Goal: Task Accomplishment & Management: Use online tool/utility

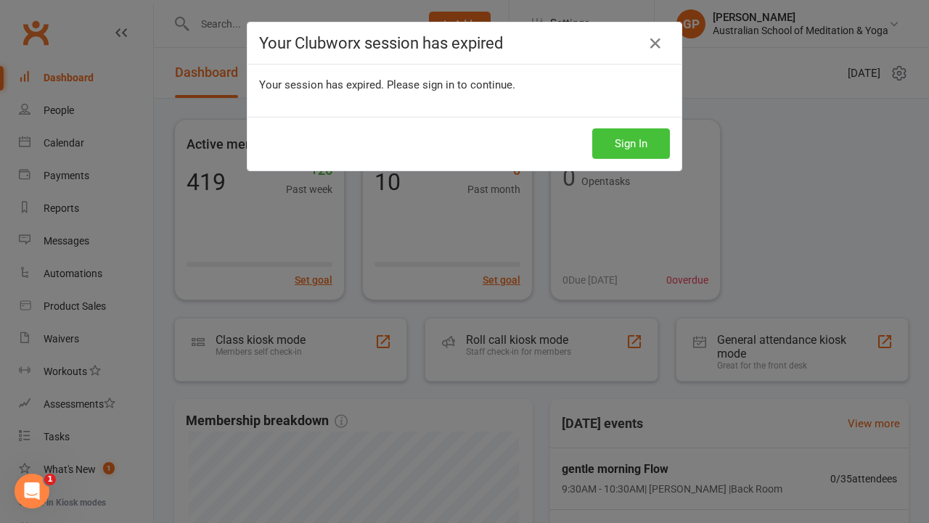
drag, startPoint x: 0, startPoint y: 0, endPoint x: 628, endPoint y: 142, distance: 644.1
click at [628, 142] on button "Sign In" at bounding box center [631, 143] width 78 height 30
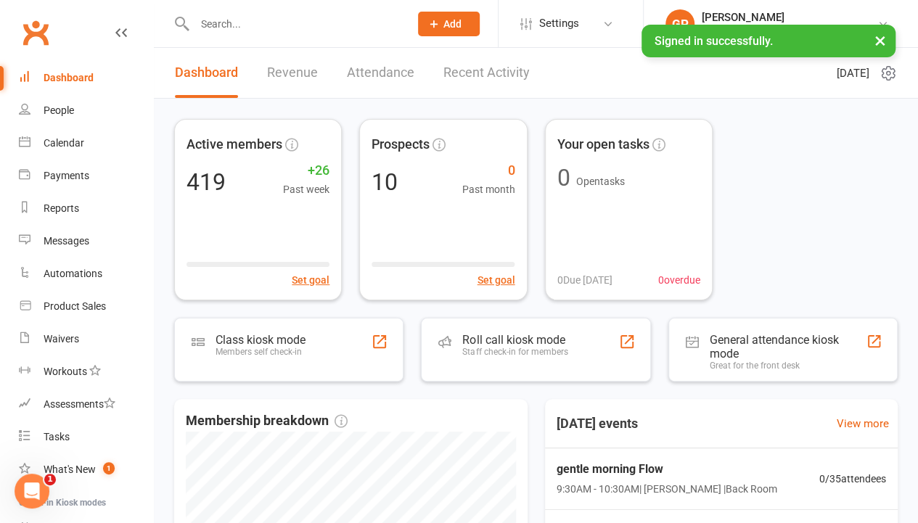
scroll to position [141, 0]
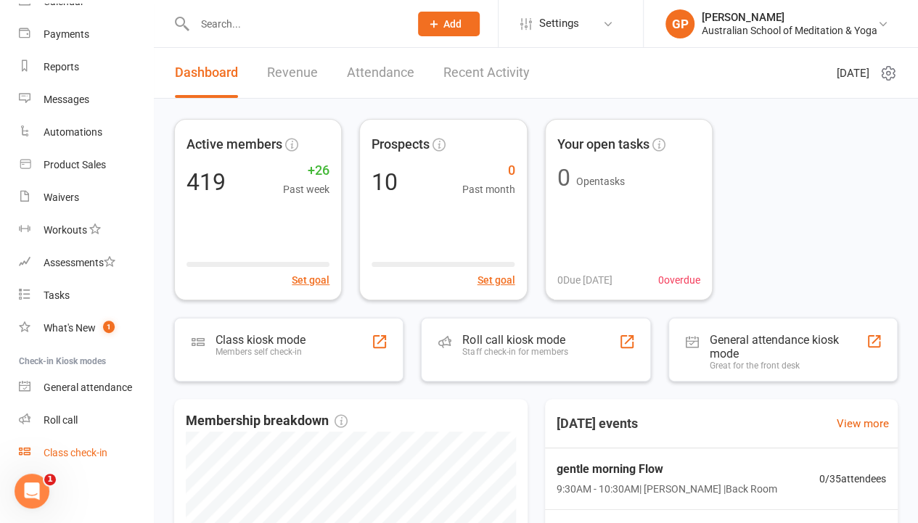
click at [103, 455] on div "Class check-in" at bounding box center [76, 453] width 64 height 12
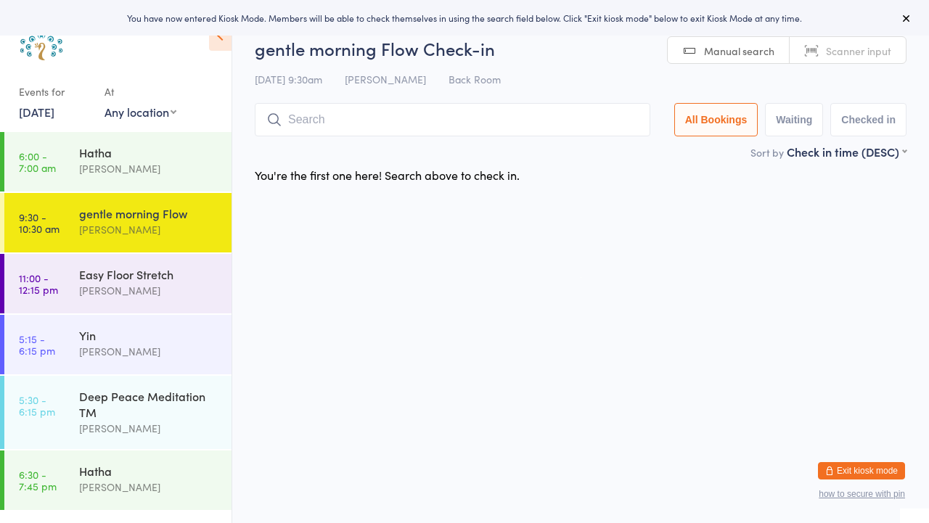
click at [826, 40] on link "Scanner input" at bounding box center [847, 51] width 116 height 28
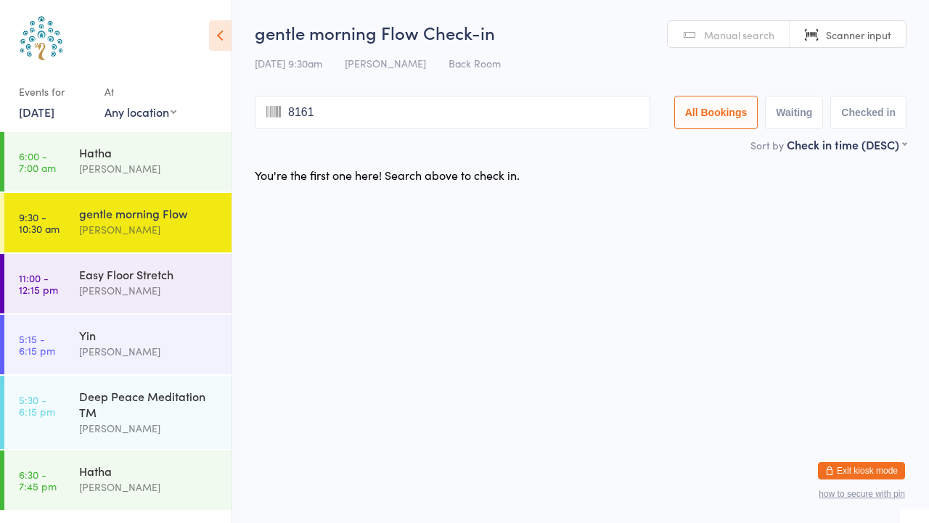
type input "8161"
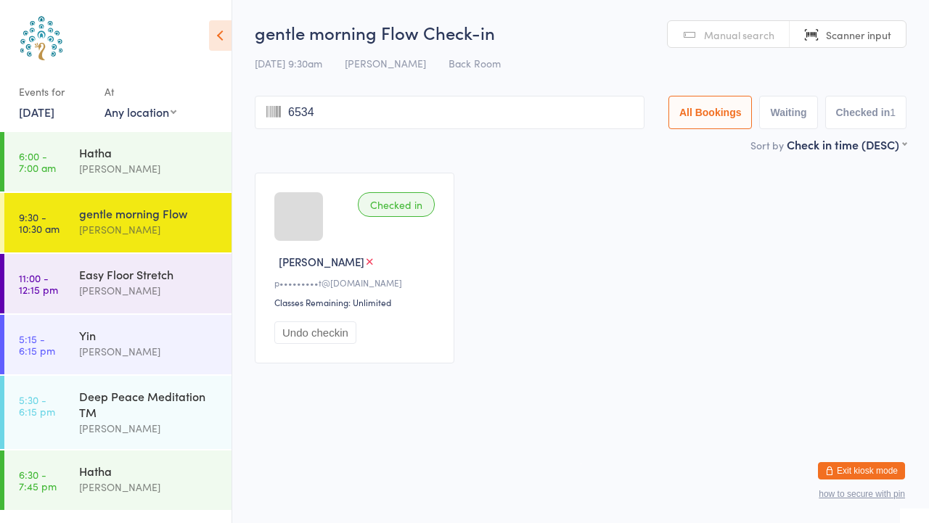
type input "6534"
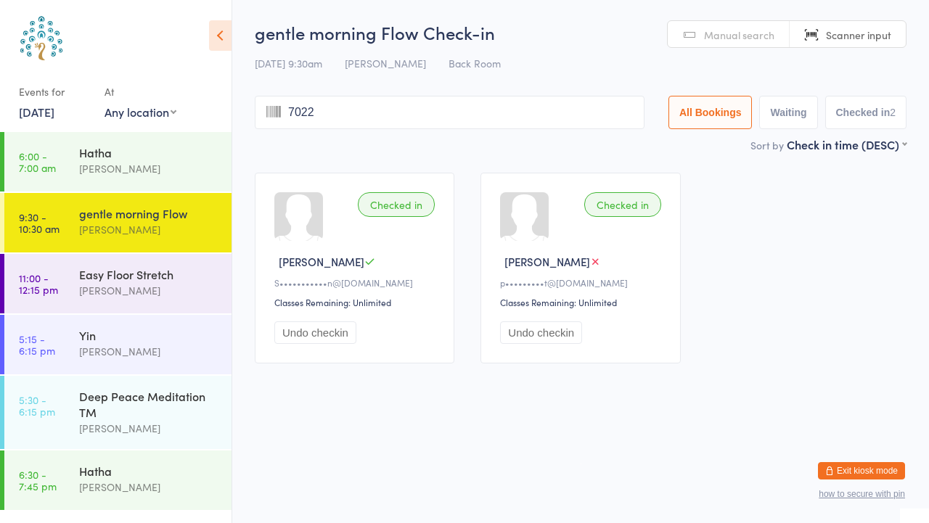
type input "7022"
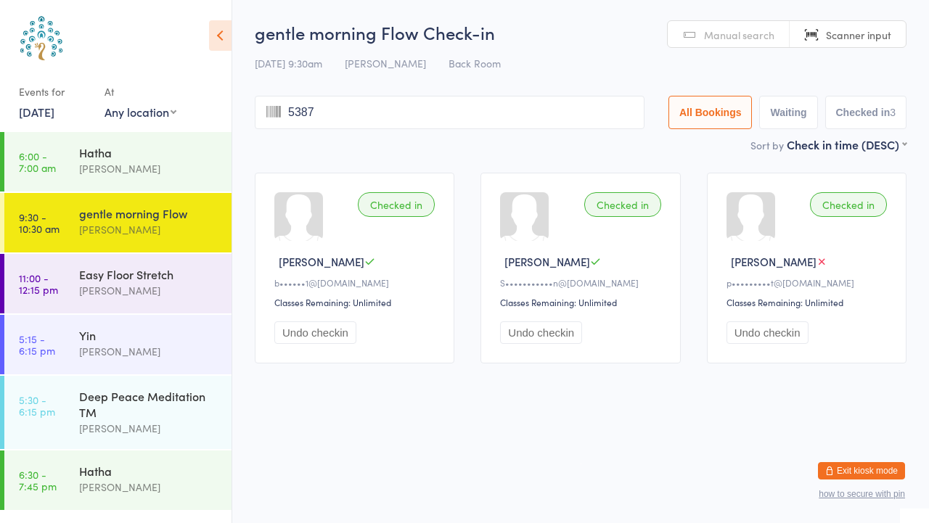
type input "5387"
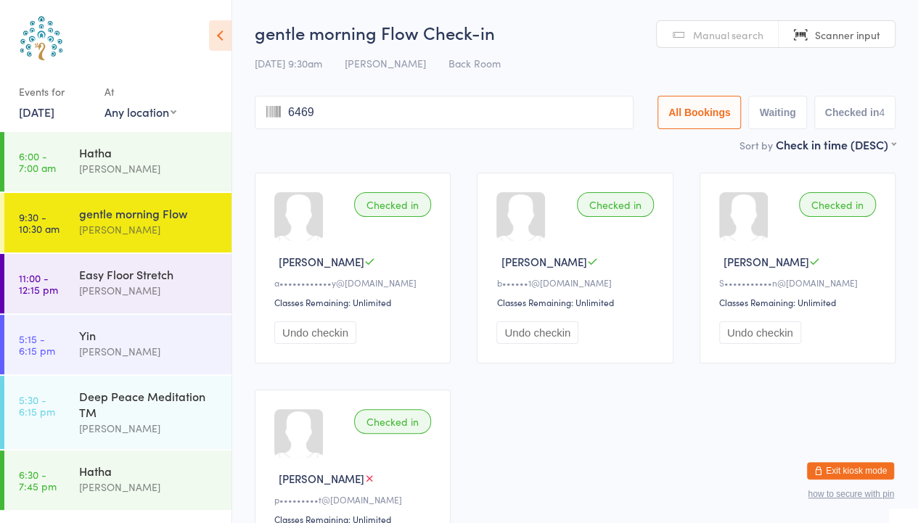
type input "6469"
type input "8506"
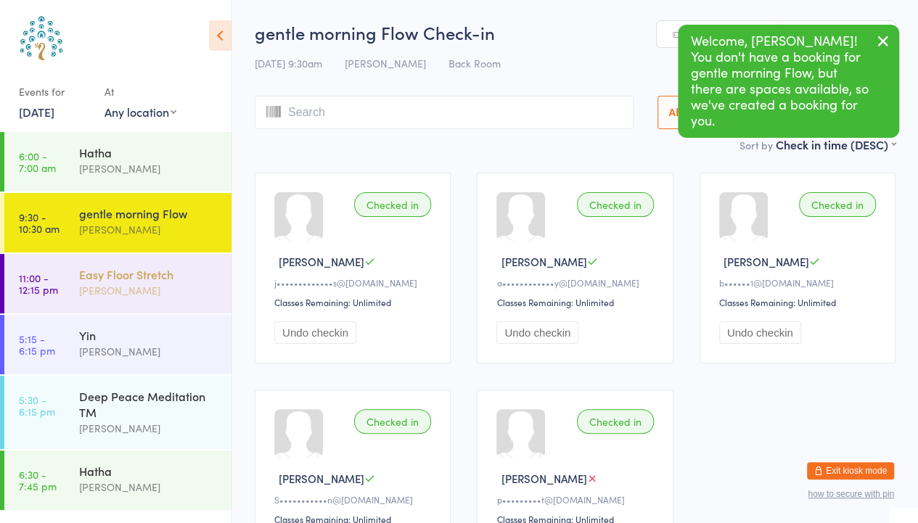
click at [172, 276] on div "Easy Floor Stretch" at bounding box center [149, 274] width 140 height 16
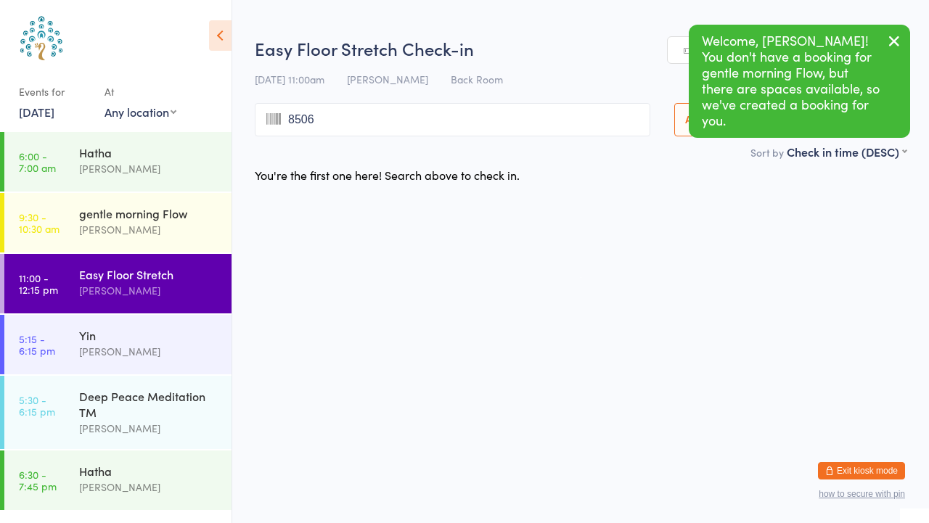
type input "8506"
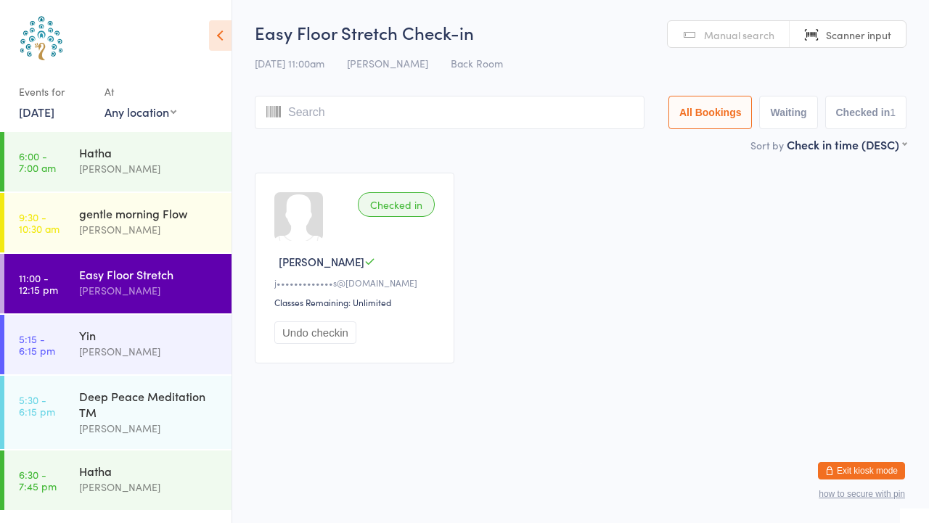
click at [723, 38] on span "Manual search" at bounding box center [739, 35] width 70 height 15
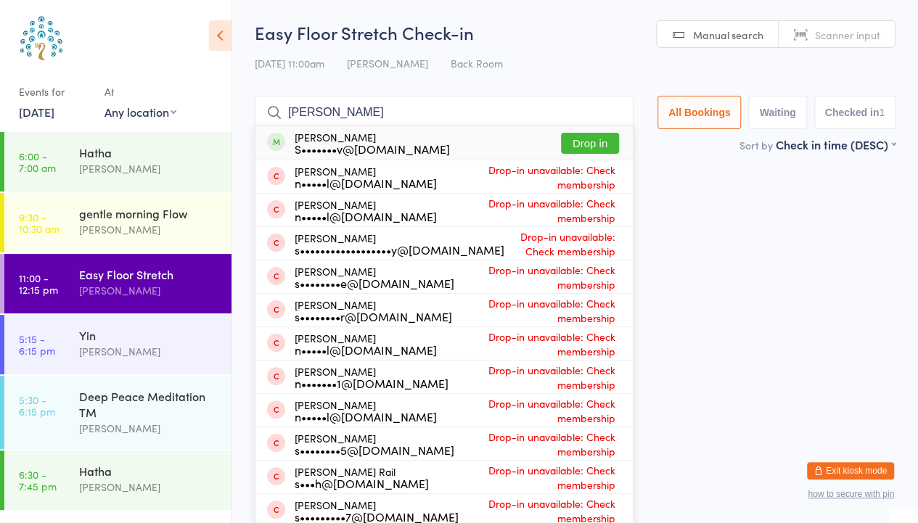
type input "sarah vitel"
click at [594, 141] on button "Drop in" at bounding box center [590, 143] width 58 height 21
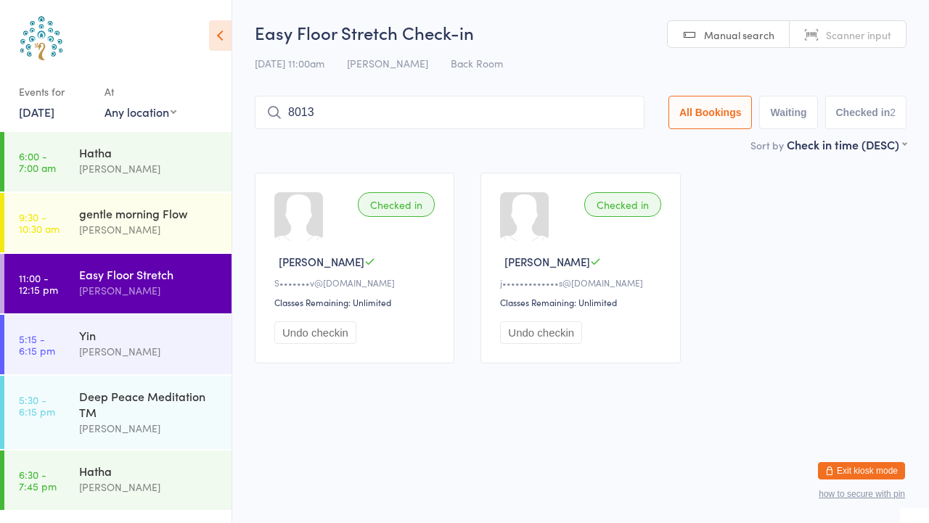
type input "8013"
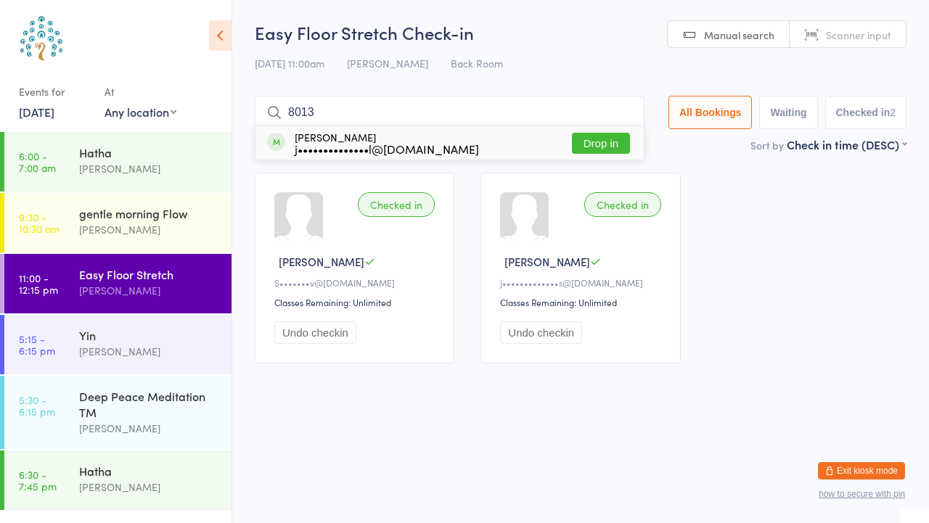
click at [594, 141] on button "Drop in" at bounding box center [601, 143] width 58 height 21
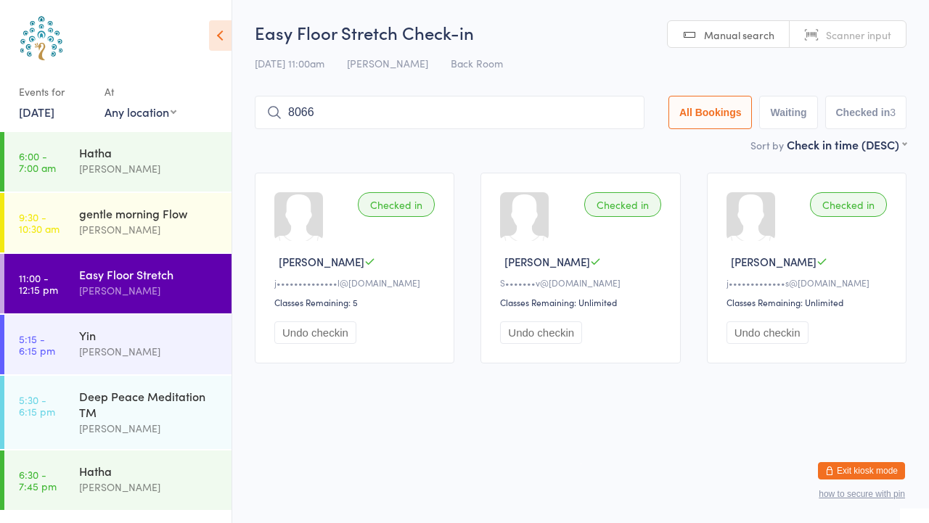
type input "8066"
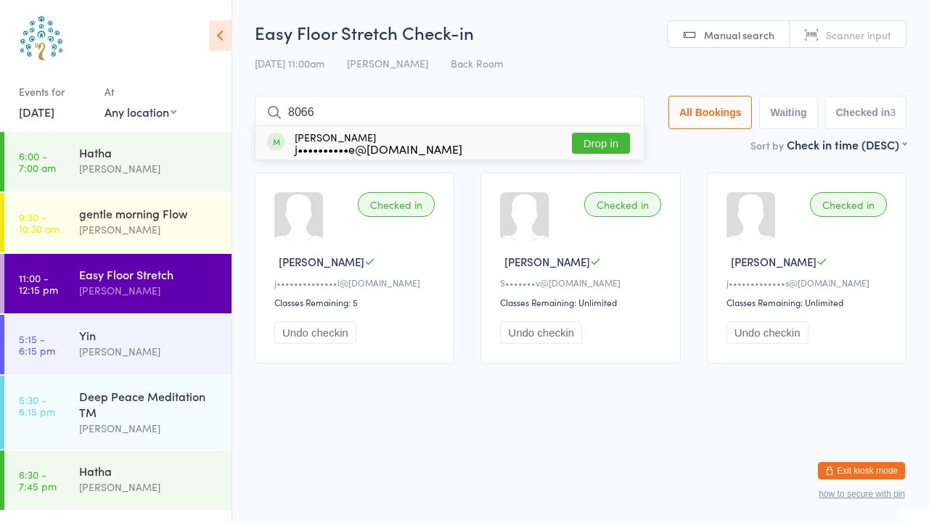
click at [594, 139] on button "Drop in" at bounding box center [601, 143] width 58 height 21
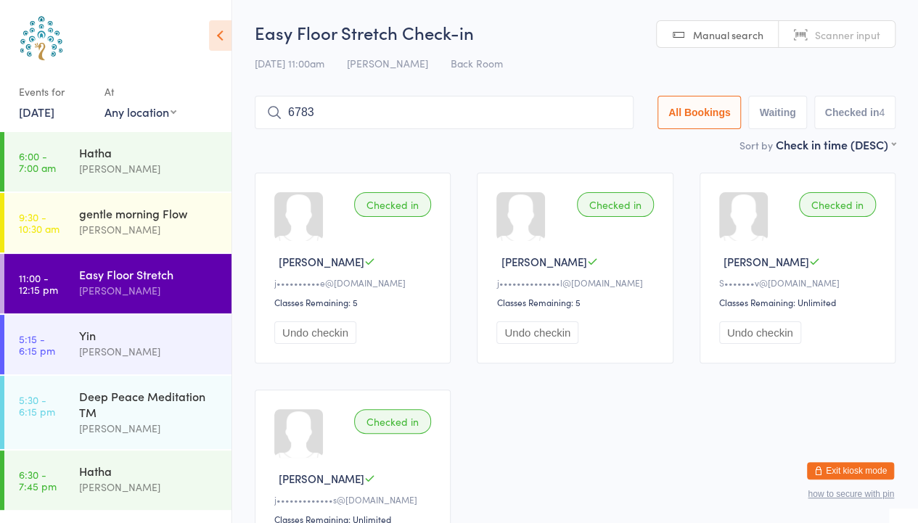
type input "6783"
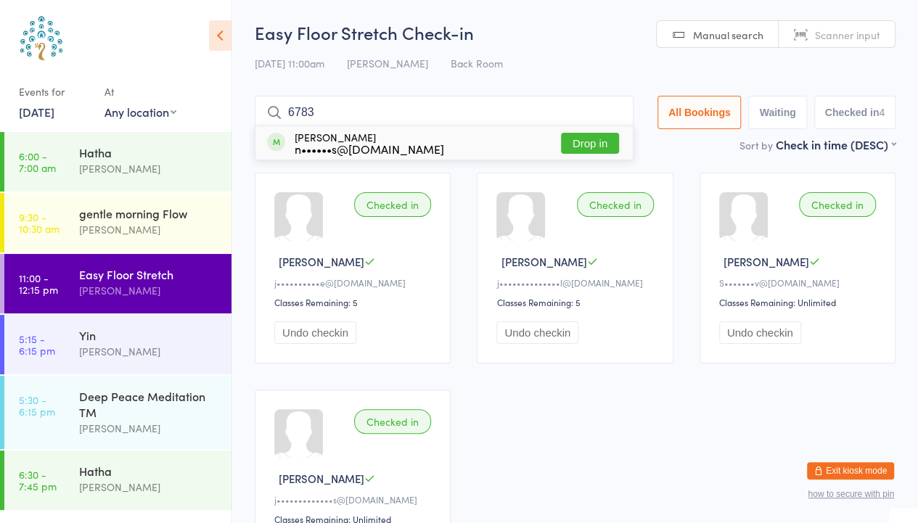
click at [588, 141] on button "Drop in" at bounding box center [590, 143] width 58 height 21
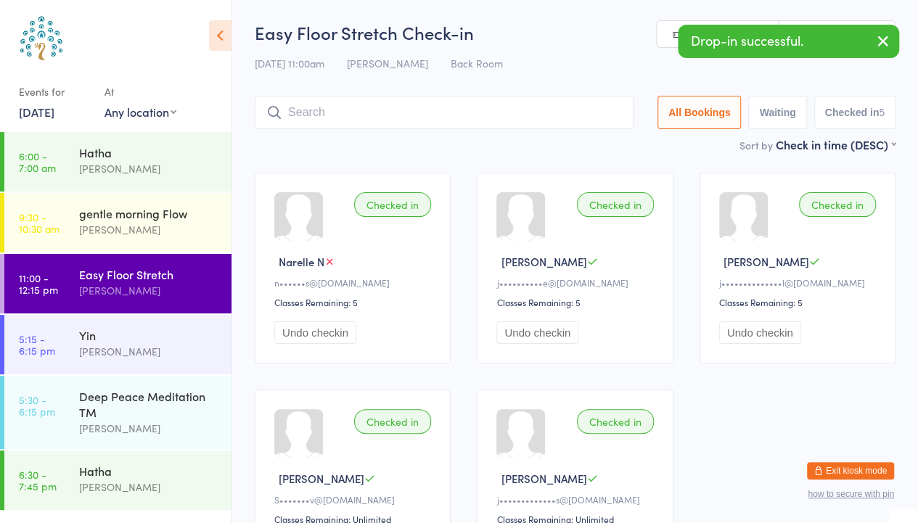
click at [881, 36] on icon "button" at bounding box center [882, 41] width 17 height 18
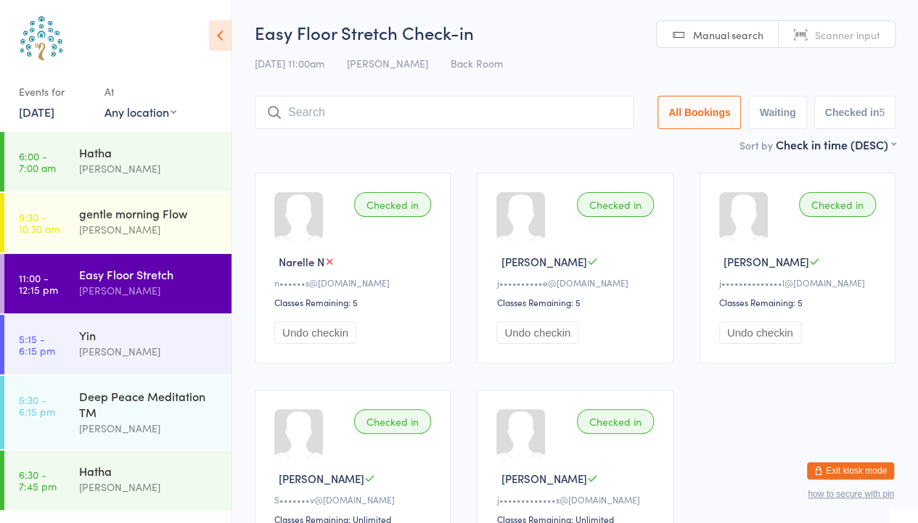
click at [828, 28] on span "Scanner input" at bounding box center [847, 35] width 65 height 15
type input "7169"
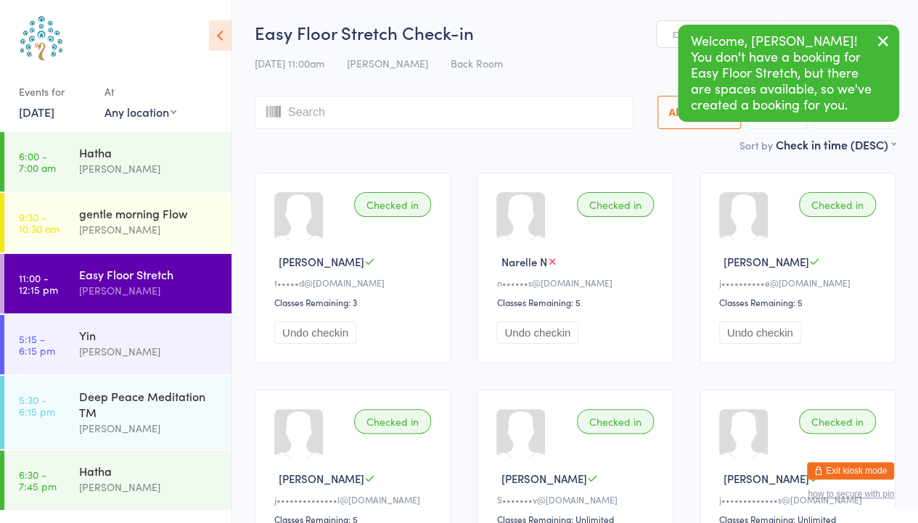
click at [882, 47] on icon "button" at bounding box center [882, 41] width 17 height 18
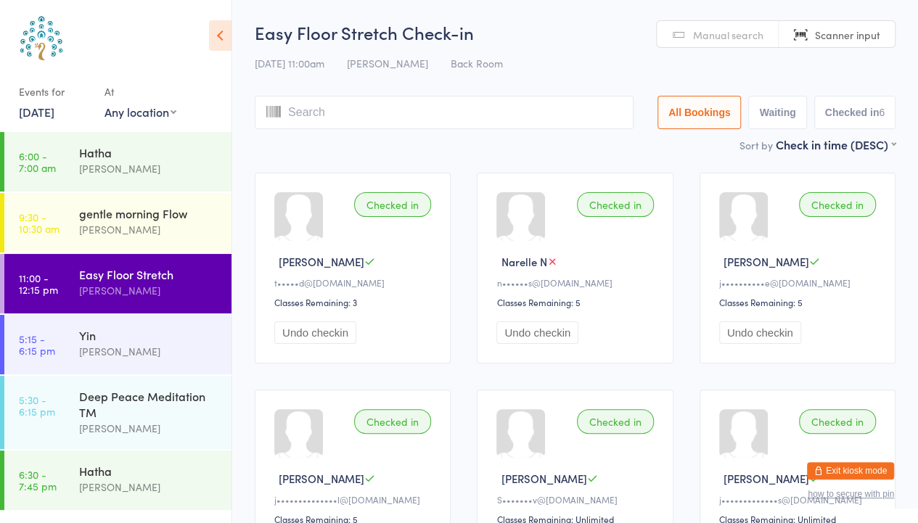
click at [393, 114] on input "search" at bounding box center [444, 112] width 379 height 33
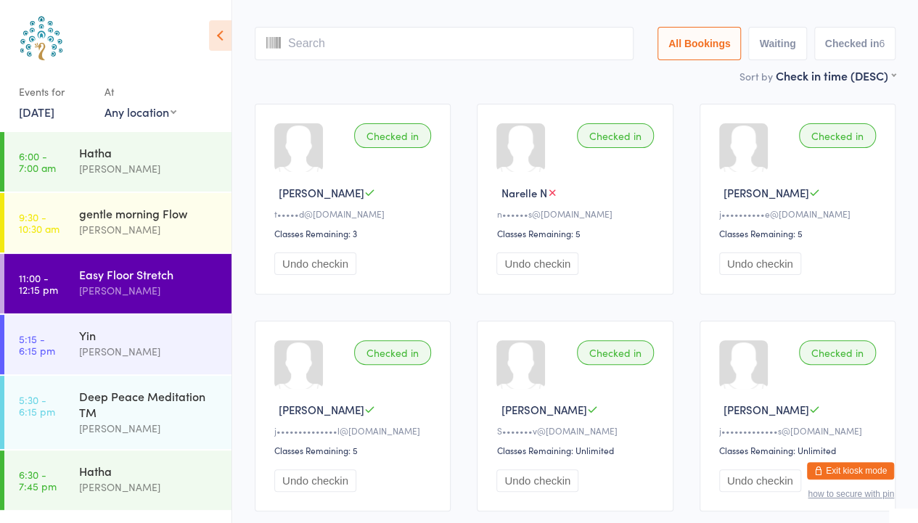
scroll to position [96, 0]
